Goal: Task Accomplishment & Management: Use online tool/utility

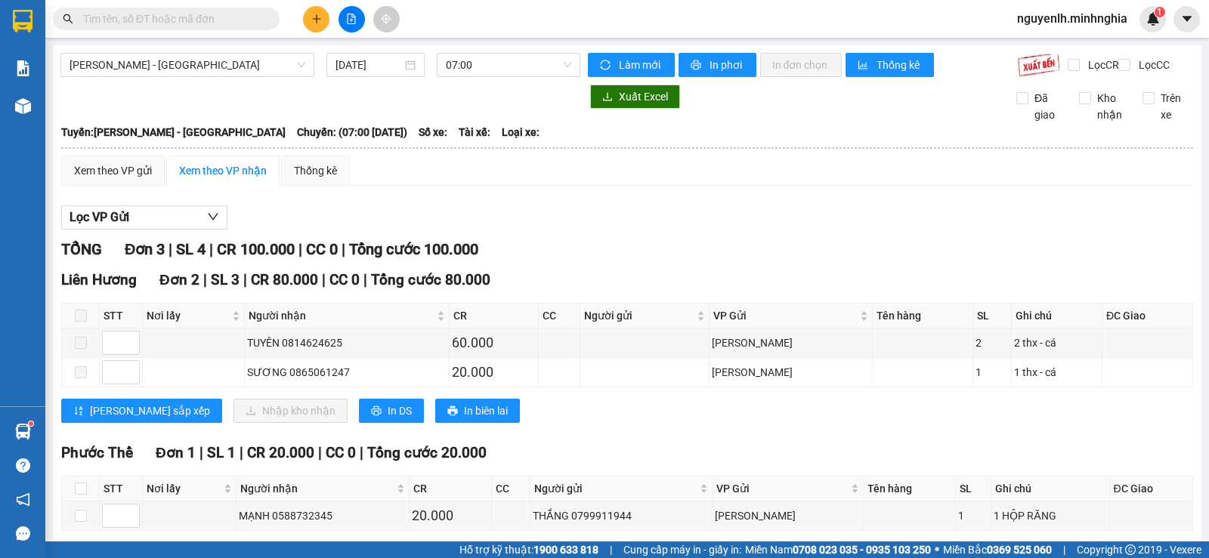
click at [193, 19] on input "text" at bounding box center [172, 19] width 178 height 17
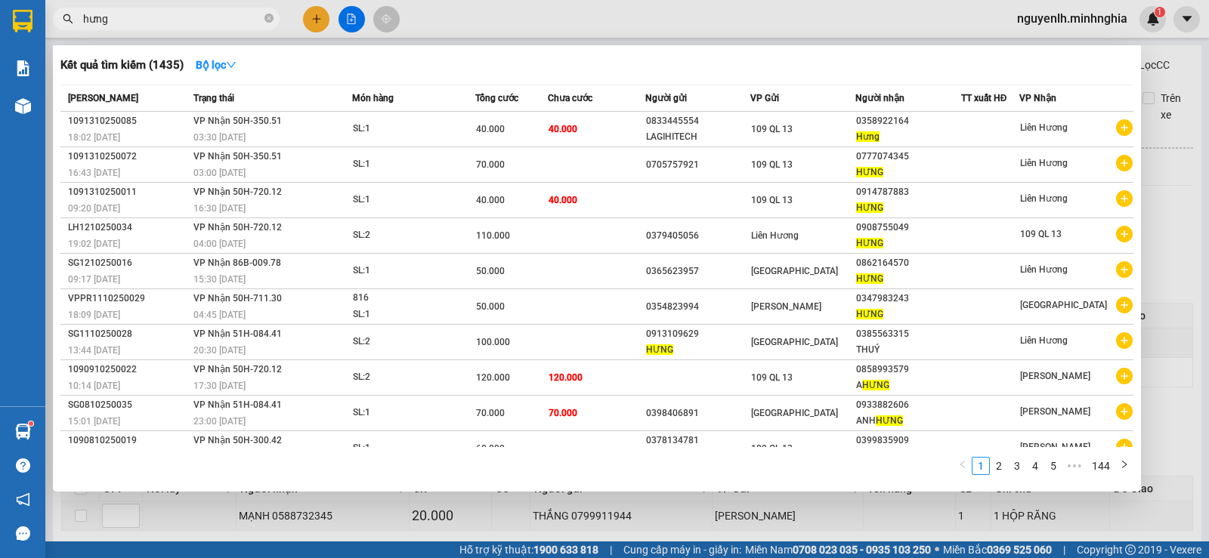
type input "hưng"
drag, startPoint x: 345, startPoint y: 20, endPoint x: 337, endPoint y: 24, distance: 8.8
click at [345, 18] on div at bounding box center [604, 279] width 1209 height 558
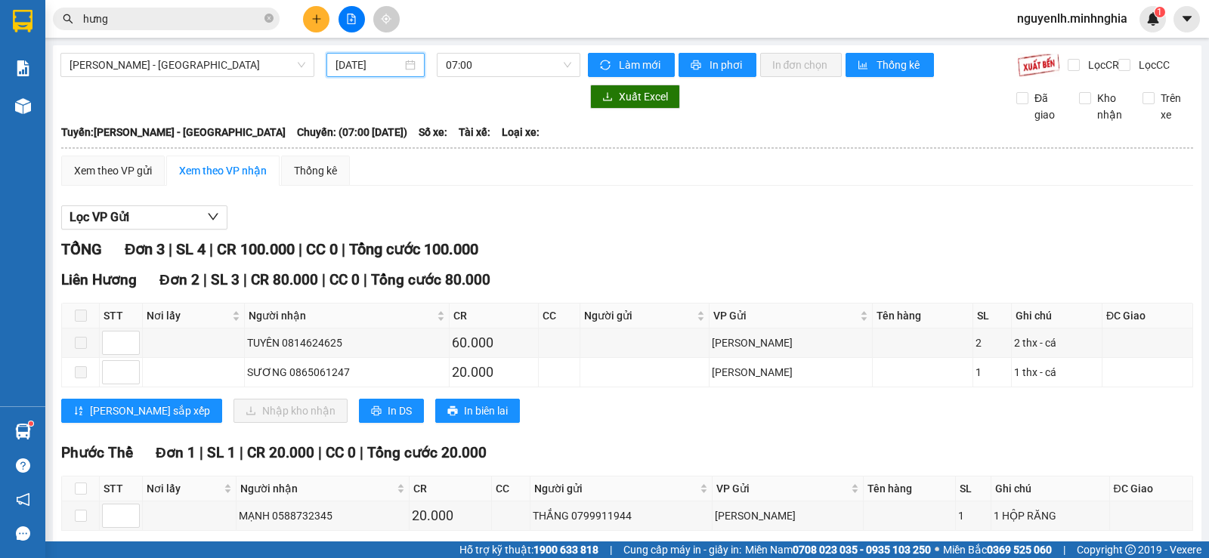
click at [354, 69] on input "[DATE]" at bounding box center [369, 65] width 67 height 17
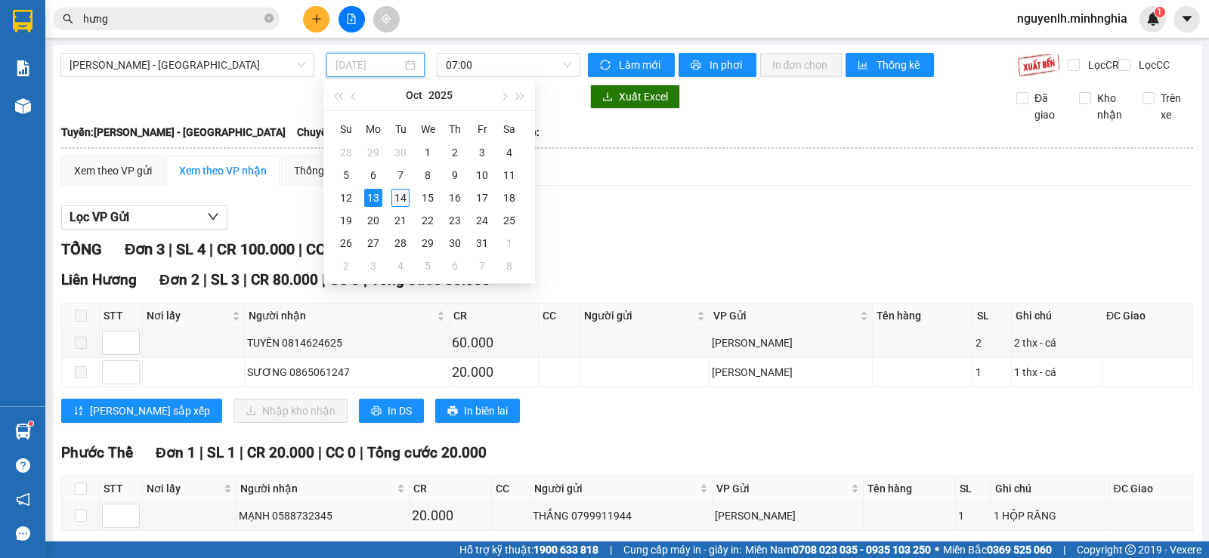
click at [407, 196] on div "14" at bounding box center [400, 198] width 18 height 18
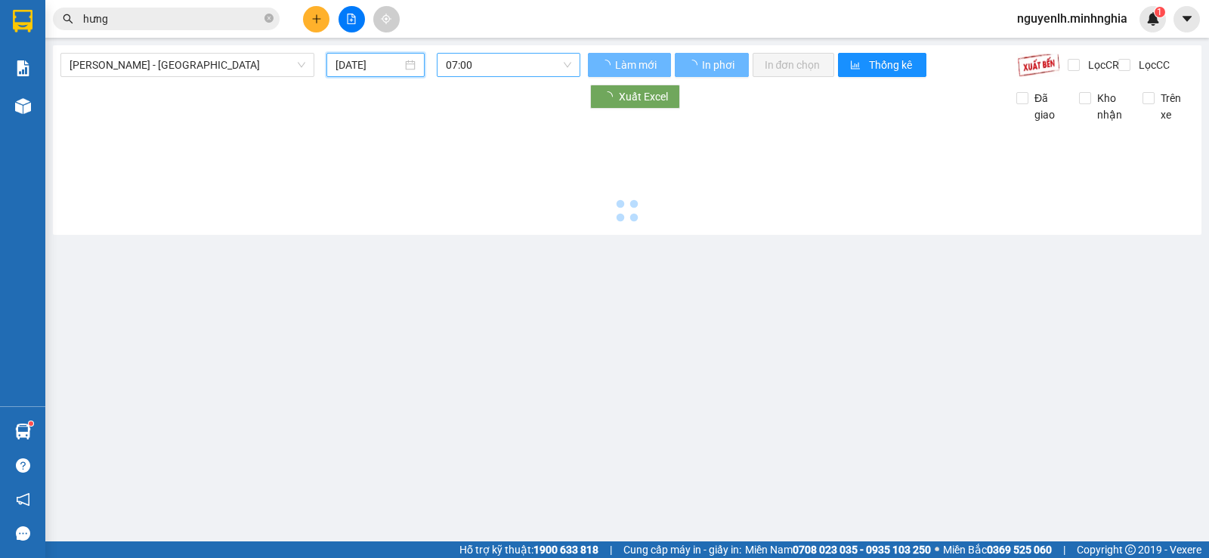
click at [477, 67] on span "07:00" at bounding box center [508, 65] width 125 height 23
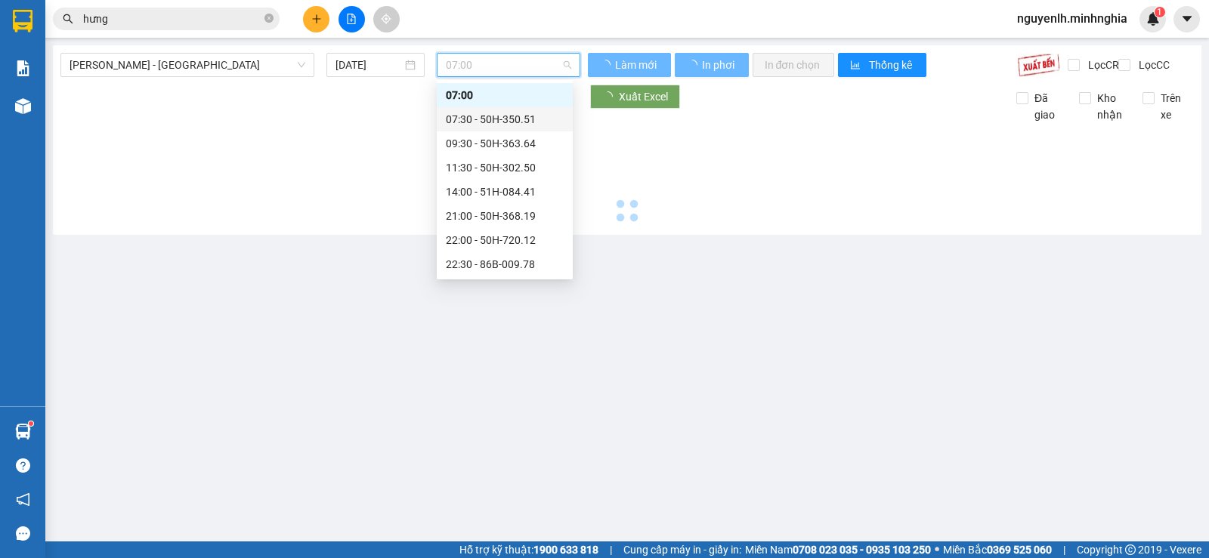
click at [493, 115] on div "07:30 - 50H-350.51" at bounding box center [505, 119] width 118 height 17
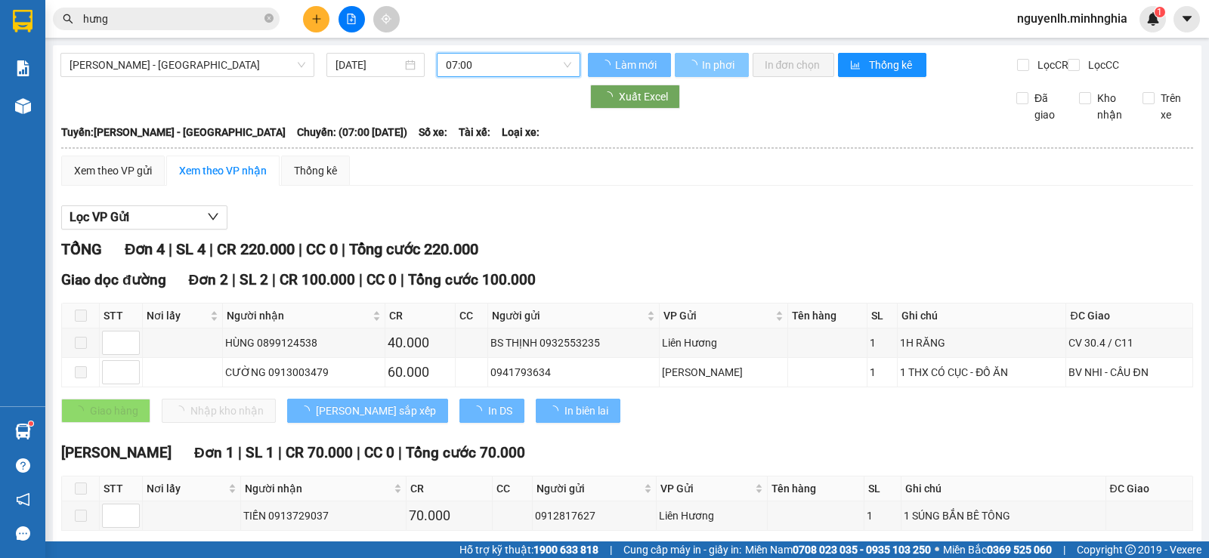
click at [719, 65] on span "In phơi" at bounding box center [719, 65] width 35 height 17
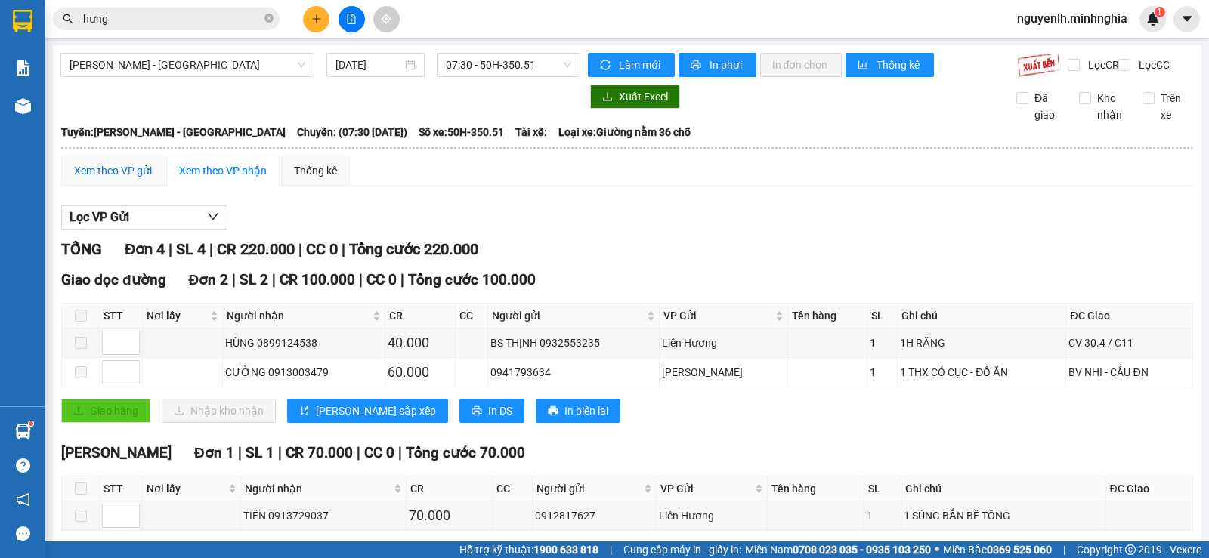
click at [119, 179] on div "Xem theo VP gửi" at bounding box center [113, 170] width 78 height 17
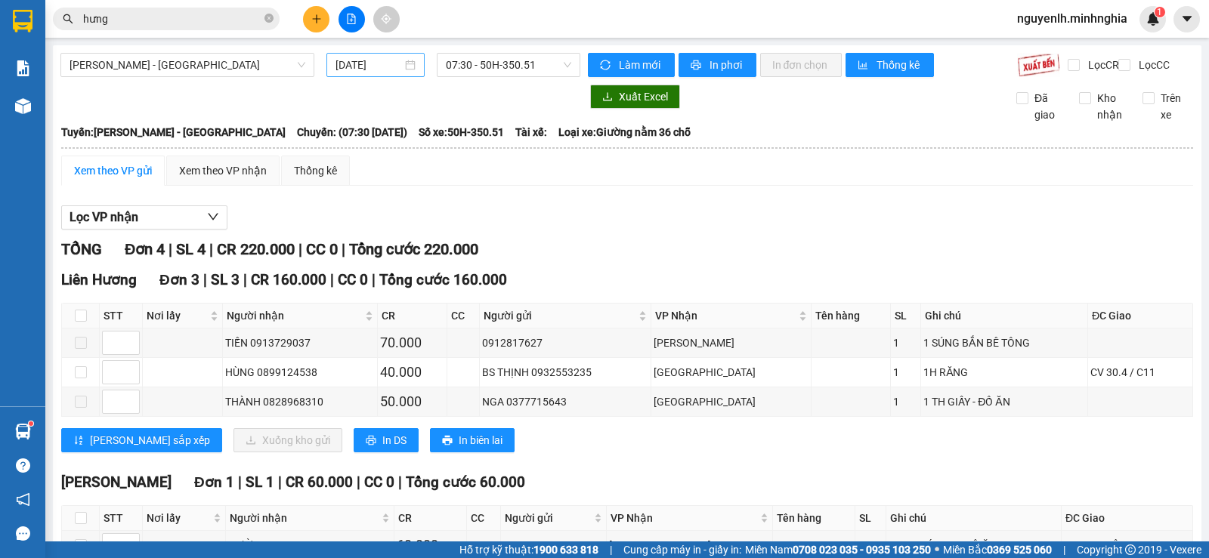
click at [365, 62] on input "[DATE]" at bounding box center [369, 65] width 67 height 17
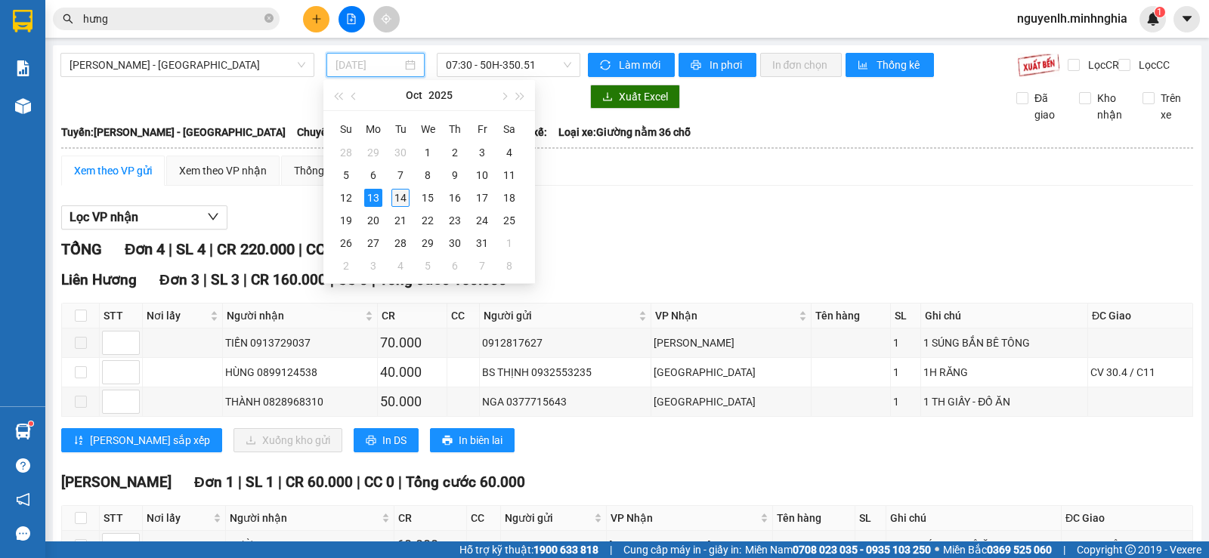
click at [407, 202] on div "14" at bounding box center [400, 198] width 18 height 18
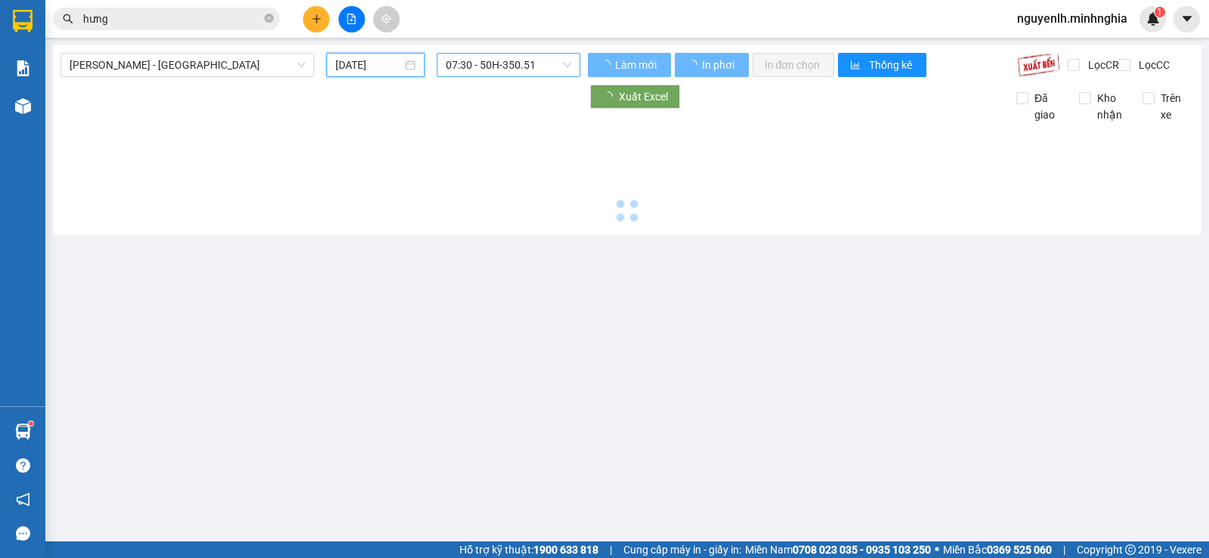
type input "[DATE]"
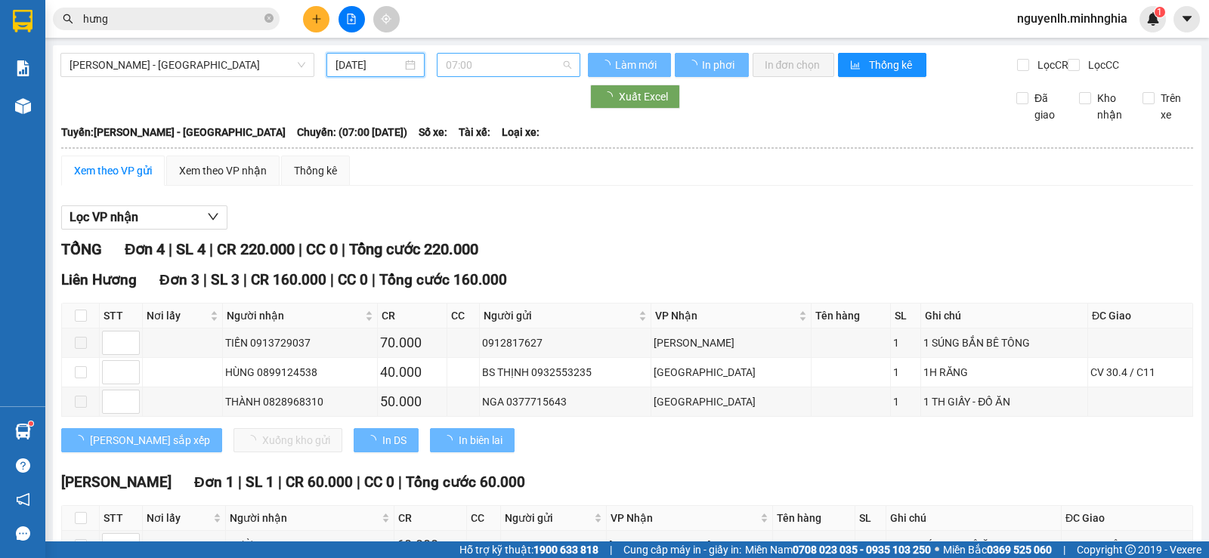
click at [515, 73] on span "07:00" at bounding box center [508, 65] width 125 height 23
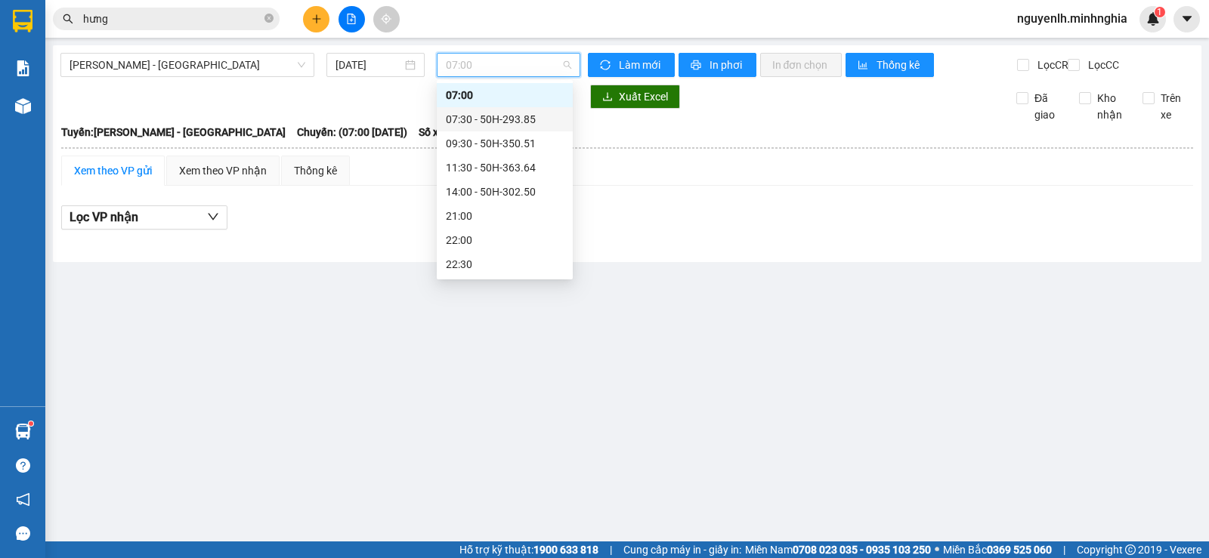
click at [521, 118] on div "07:30 - 50H-293.85" at bounding box center [505, 119] width 118 height 17
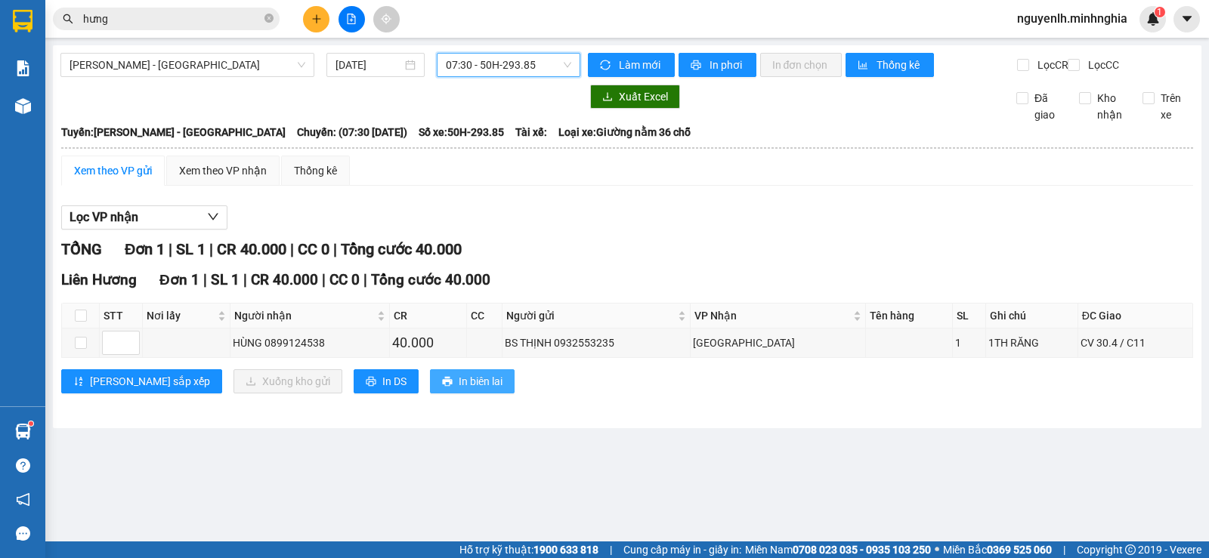
click at [459, 390] on span "In biên lai" at bounding box center [481, 381] width 44 height 17
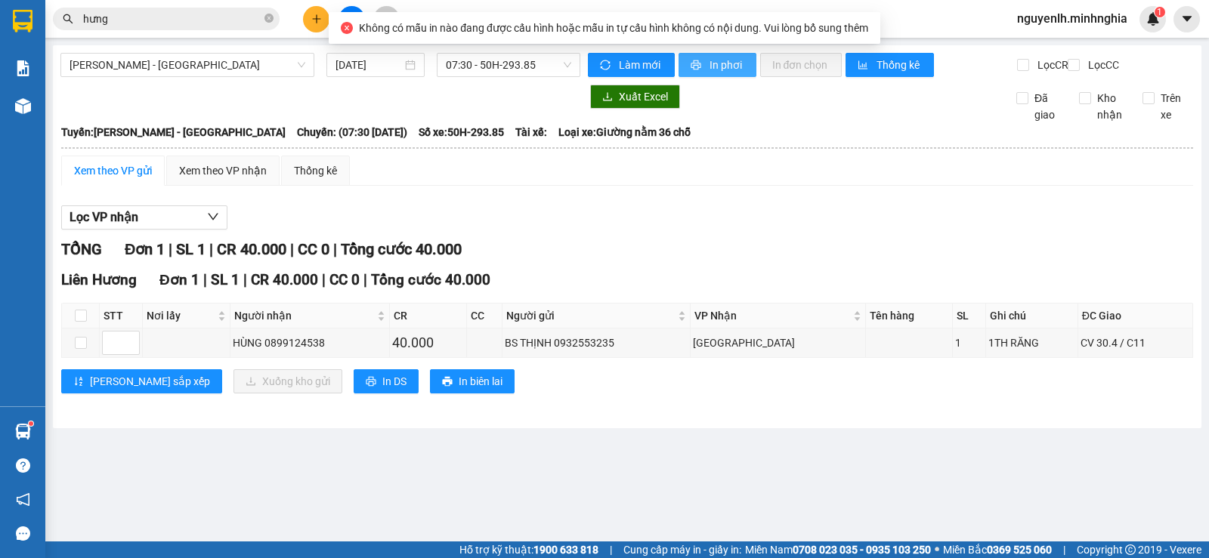
click at [714, 66] on span "In phơi" at bounding box center [727, 65] width 35 height 17
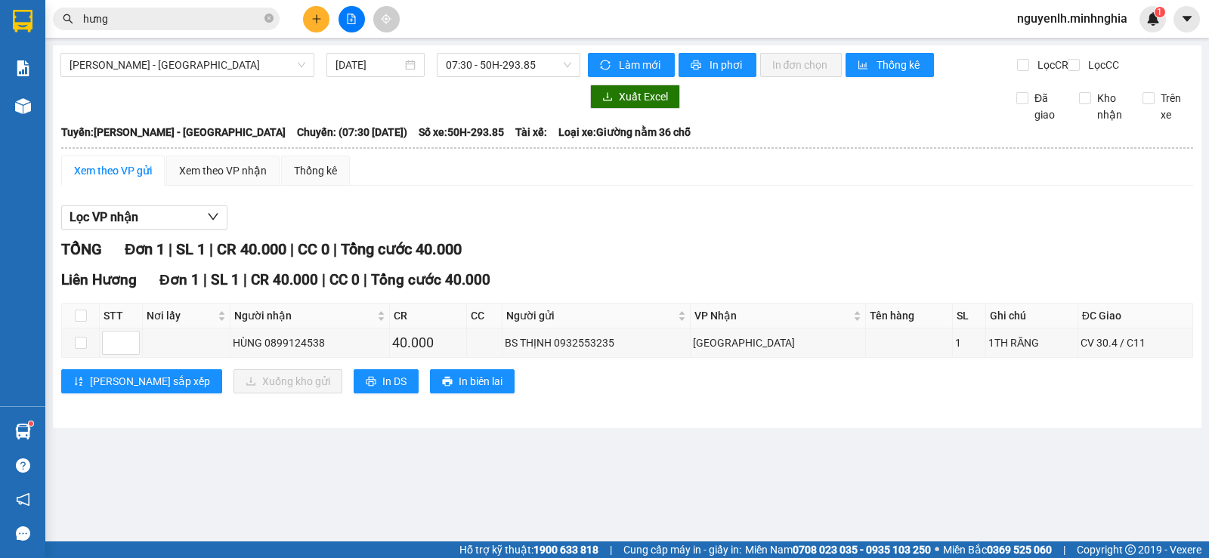
click at [132, 20] on input "hưng" at bounding box center [172, 19] width 178 height 17
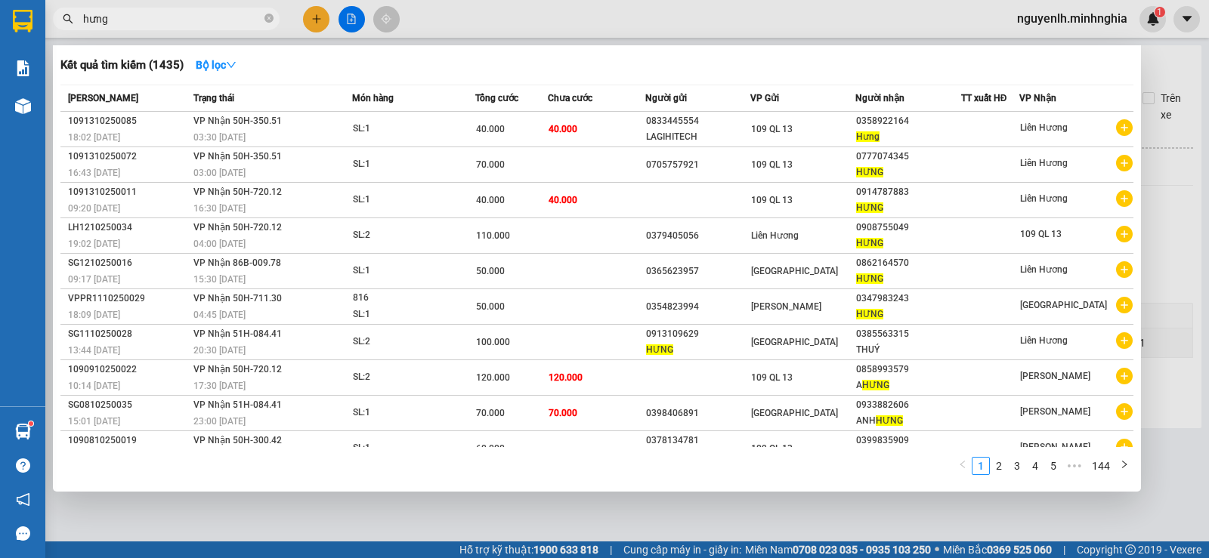
click at [132, 20] on input "hưng" at bounding box center [172, 19] width 178 height 17
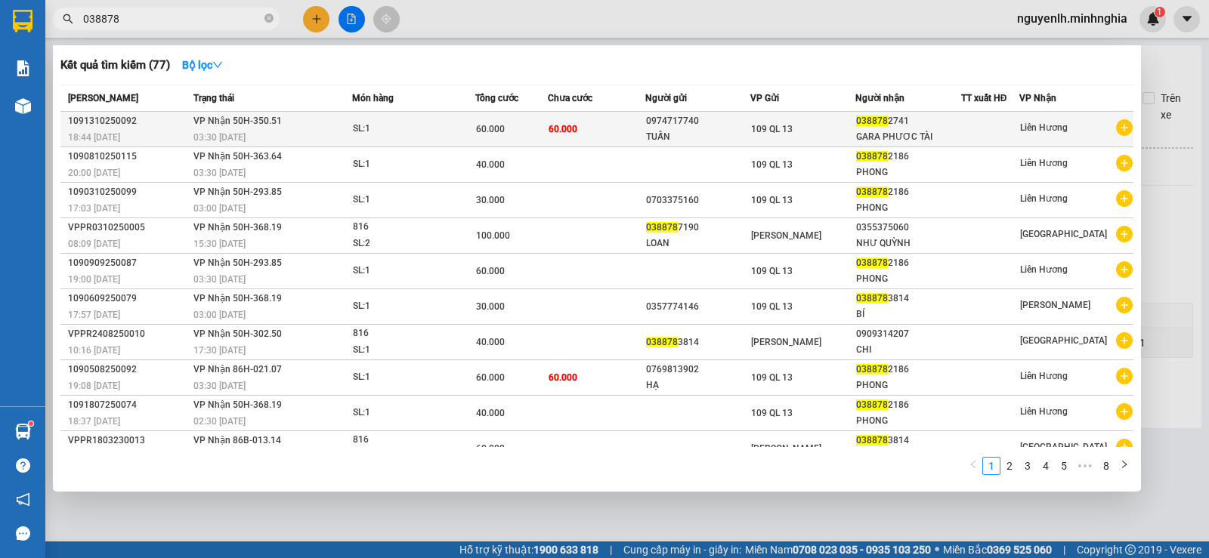
type input "038878"
click at [764, 133] on span "109 QL 13" at bounding box center [772, 129] width 42 height 11
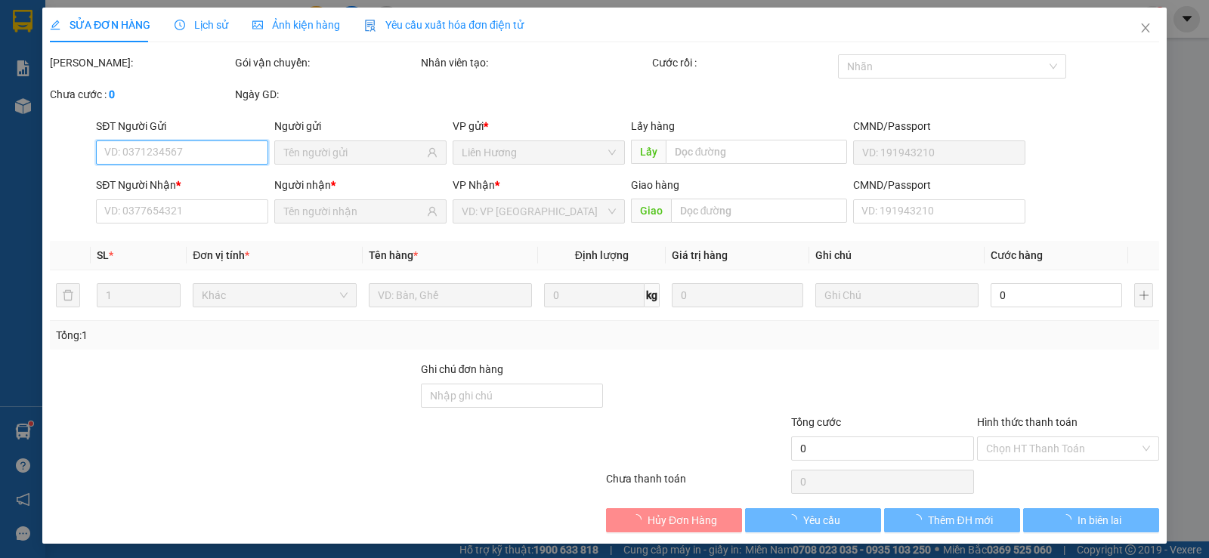
type input "0974717740"
type input "TUẤN"
type input "0388782741"
type input "GARA PHƯƠC TÀI"
type input "60.000"
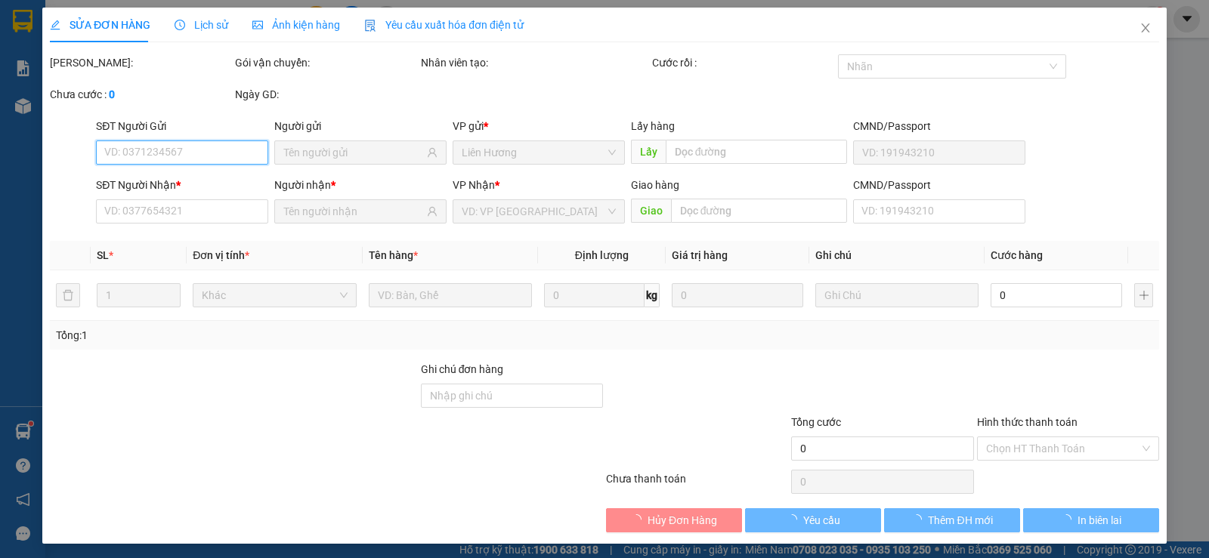
type input "60.000"
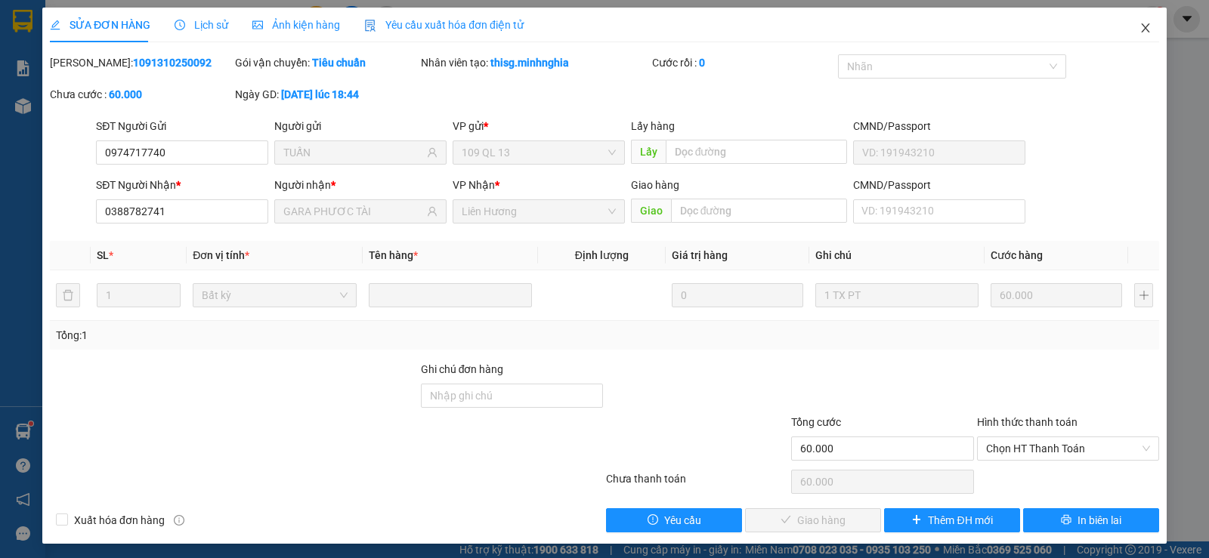
click at [1140, 33] on icon "close" at bounding box center [1146, 28] width 12 height 12
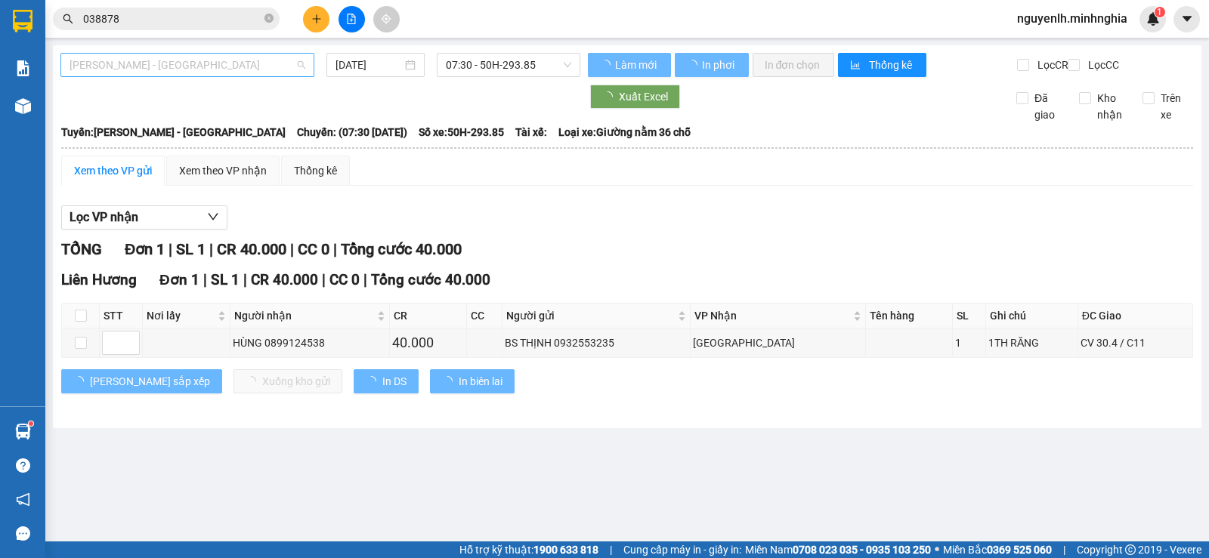
click at [155, 67] on span "[PERSON_NAME] - [GEOGRAPHIC_DATA]" at bounding box center [188, 65] width 236 height 23
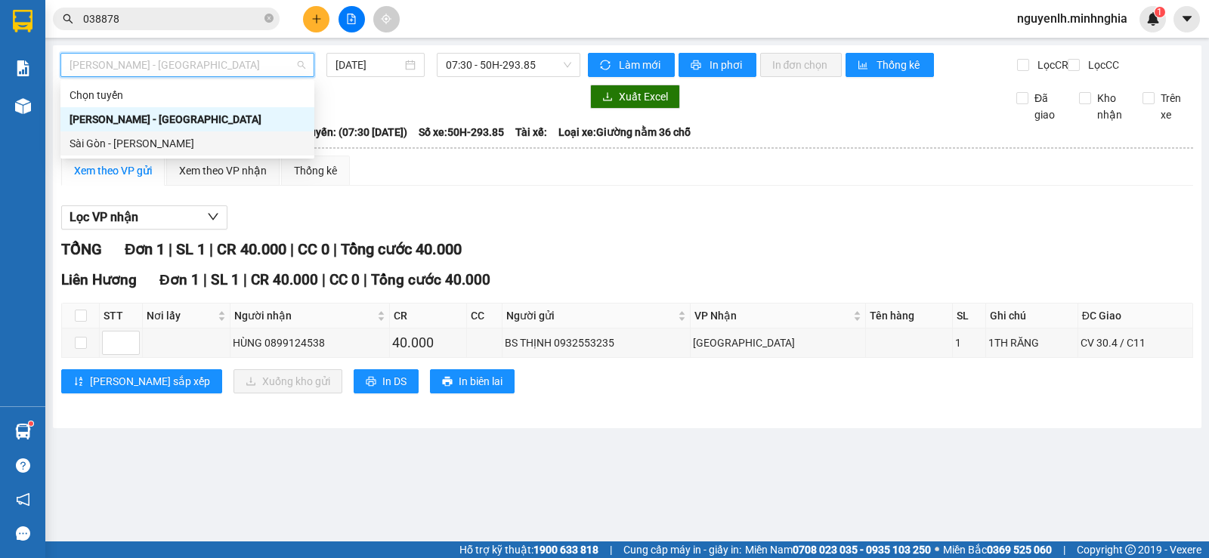
click at [144, 143] on div "Sài Gòn - [PERSON_NAME]" at bounding box center [188, 143] width 236 height 17
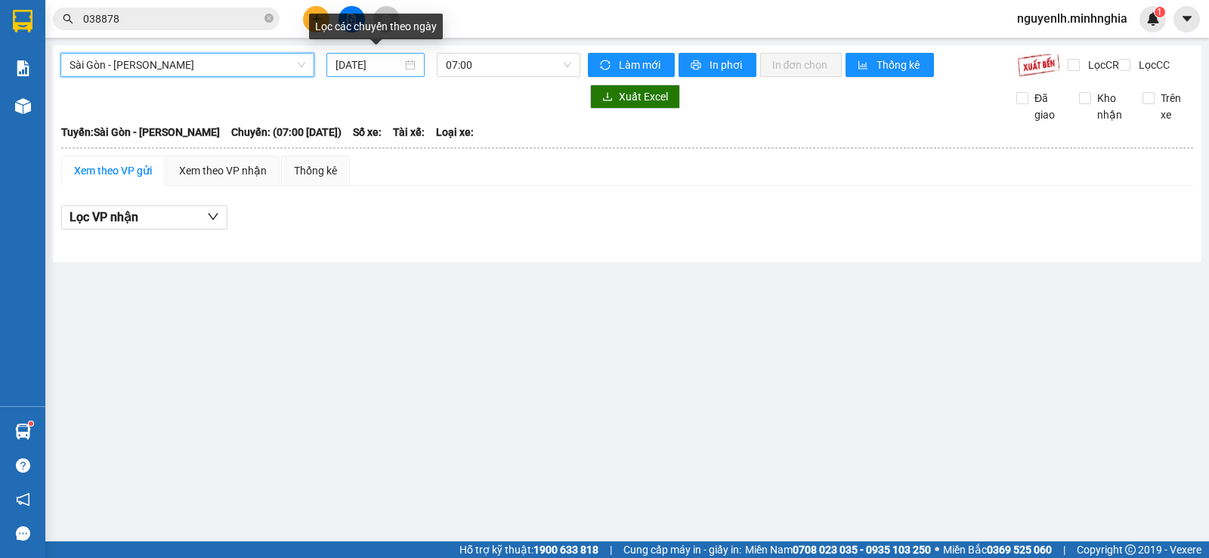
click at [360, 68] on input "[DATE]" at bounding box center [369, 65] width 67 height 17
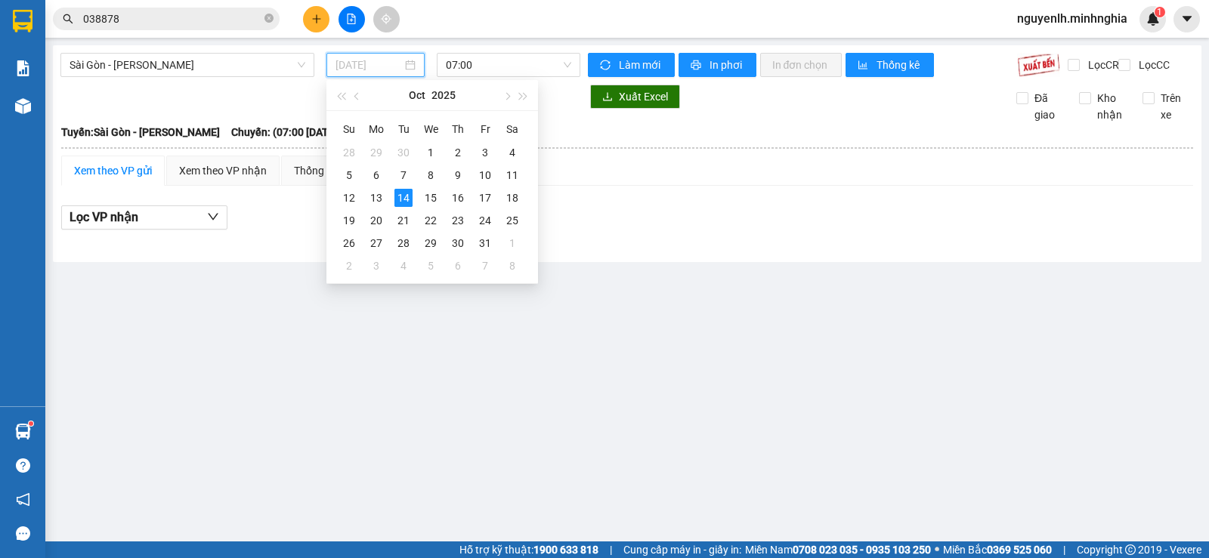
type input "[DATE]"
click at [484, 64] on span "07:00" at bounding box center [508, 65] width 125 height 23
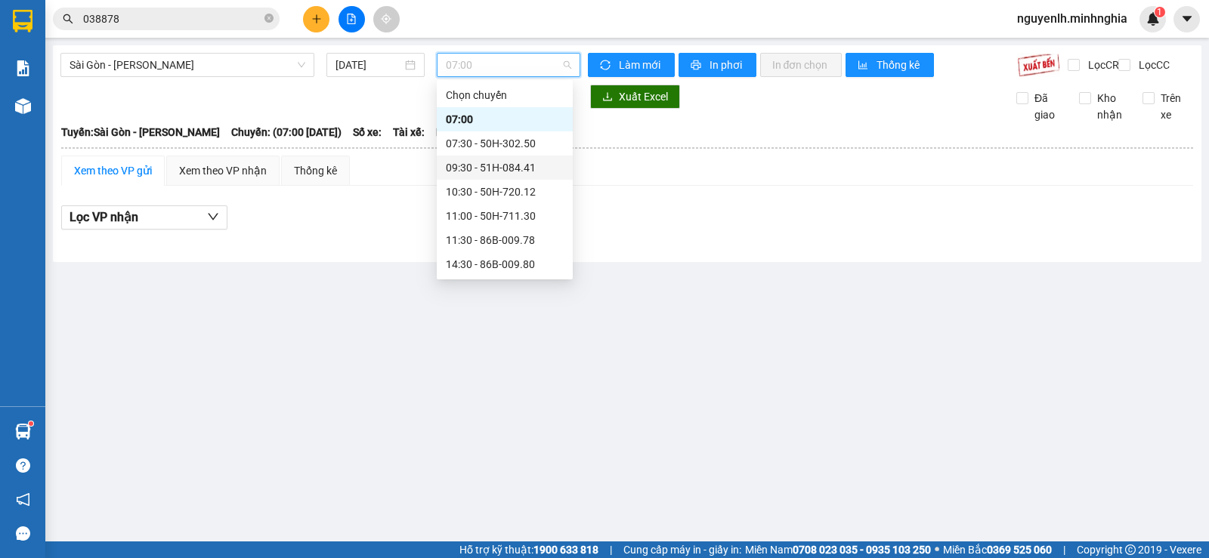
scroll to position [145, 0]
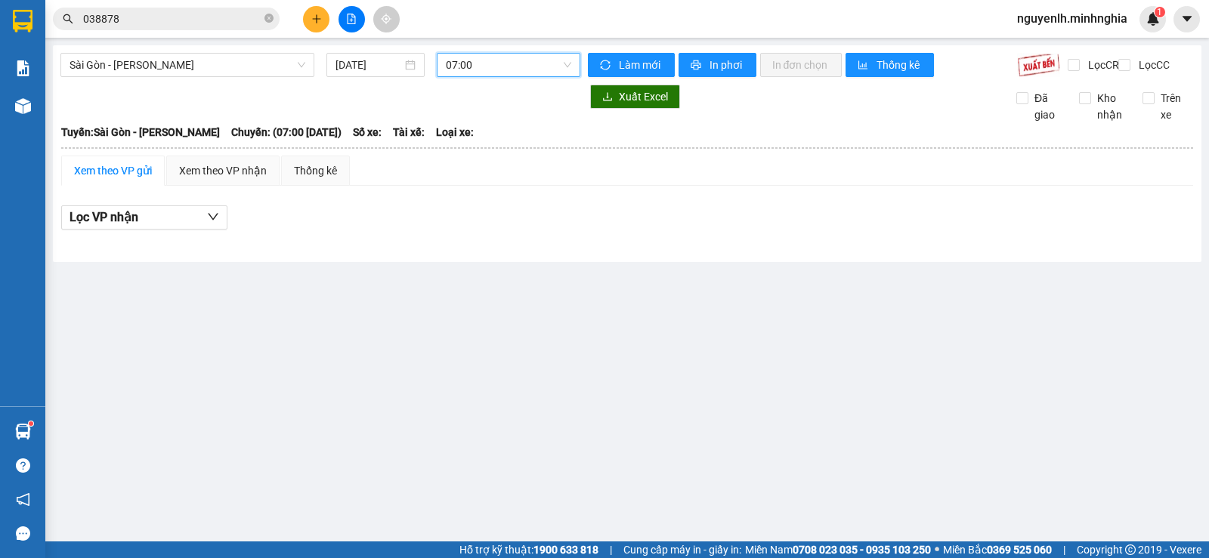
click at [480, 64] on span "07:00" at bounding box center [508, 65] width 125 height 23
